Goal: Obtain resource: Download file/media

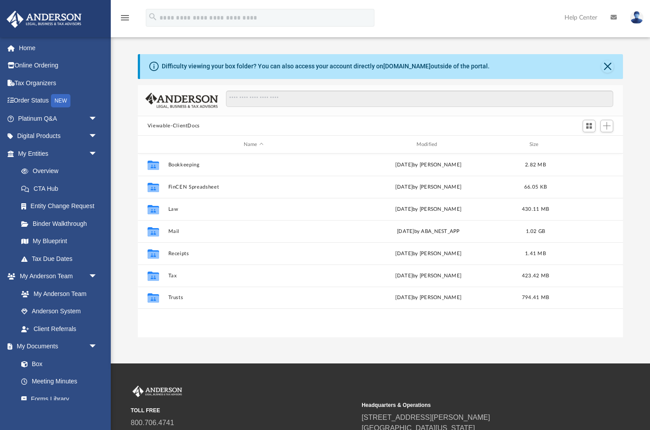
scroll to position [202, 486]
click at [428, 144] on div "Modified" at bounding box center [428, 145] width 171 height 8
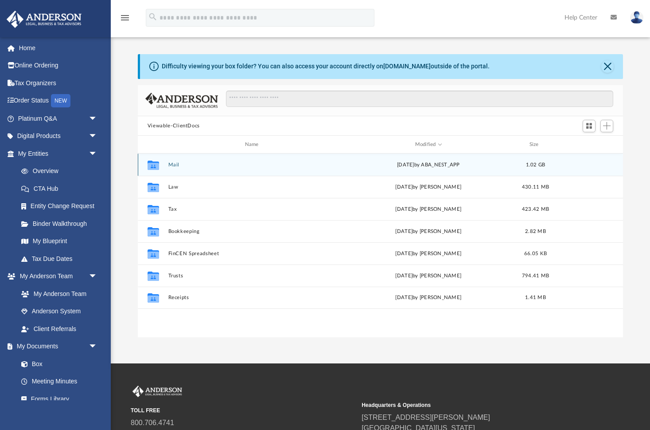
click at [172, 165] on button "Mail" at bounding box center [253, 165] width 171 height 6
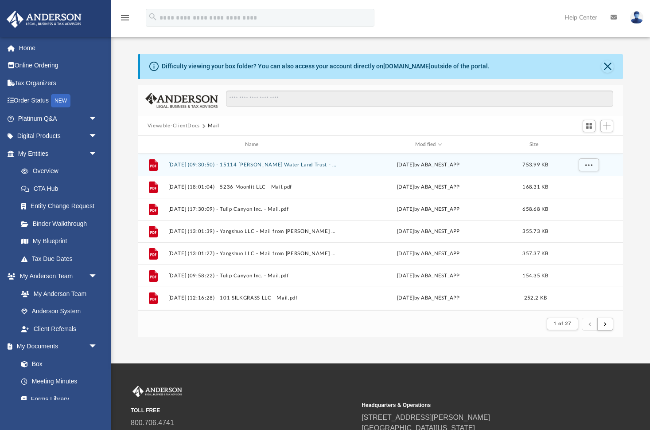
scroll to position [174, 486]
click at [243, 163] on button "[DATE] (09:30:50) - 15114 [PERSON_NAME] Water Land Trust - Mail.pdf" at bounding box center [253, 165] width 171 height 6
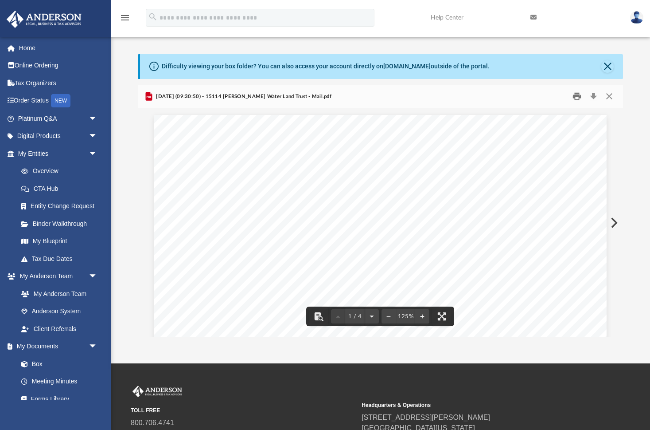
click at [578, 96] on button "Print" at bounding box center [577, 97] width 18 height 14
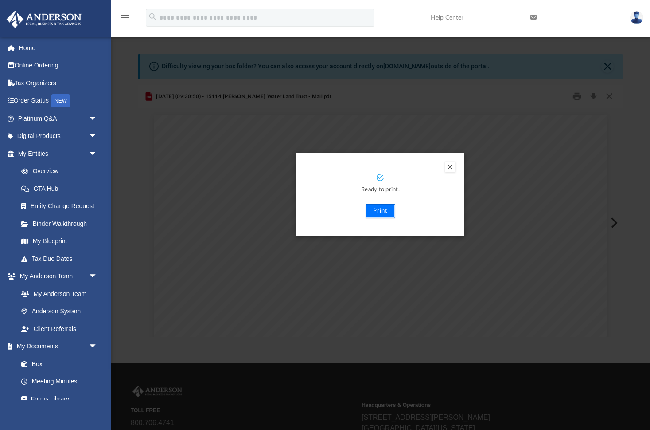
click at [380, 213] on button "Print" at bounding box center [381, 211] width 30 height 14
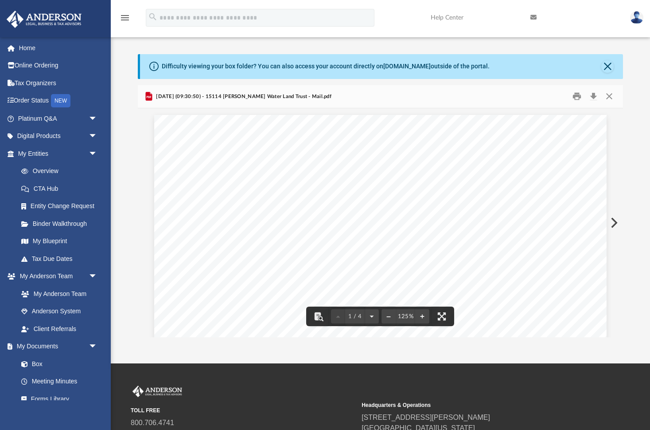
click at [616, 221] on button "Preview" at bounding box center [614, 222] width 20 height 25
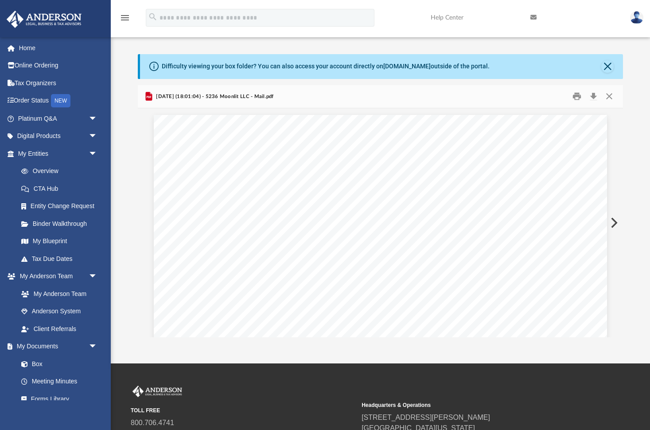
click at [616, 221] on button "Preview" at bounding box center [614, 222] width 20 height 25
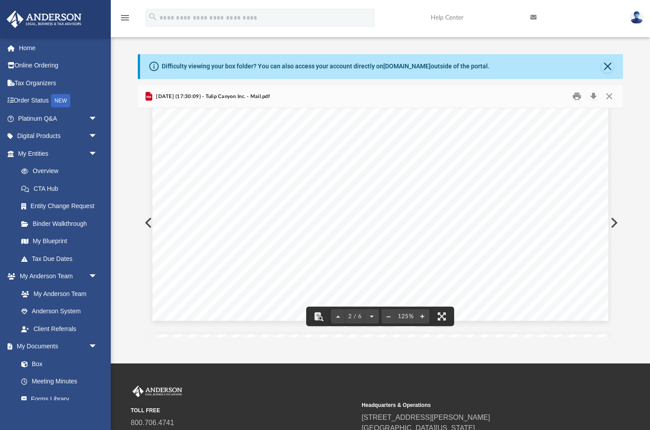
scroll to position [968, 0]
click at [610, 97] on button "Close" at bounding box center [610, 97] width 16 height 14
